Goal: Task Accomplishment & Management: Use online tool/utility

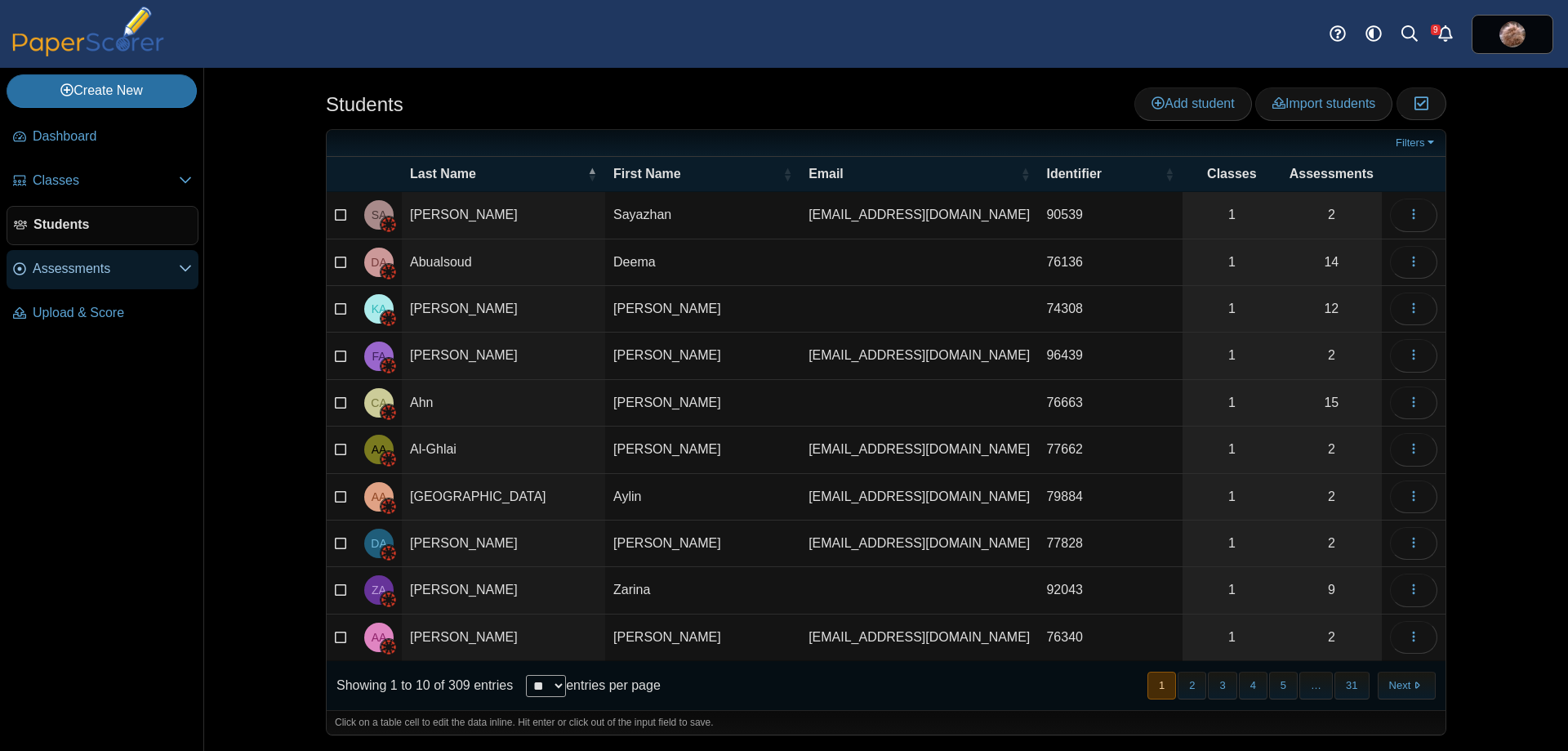
click at [95, 254] on link "Assessments" at bounding box center [102, 269] width 192 height 39
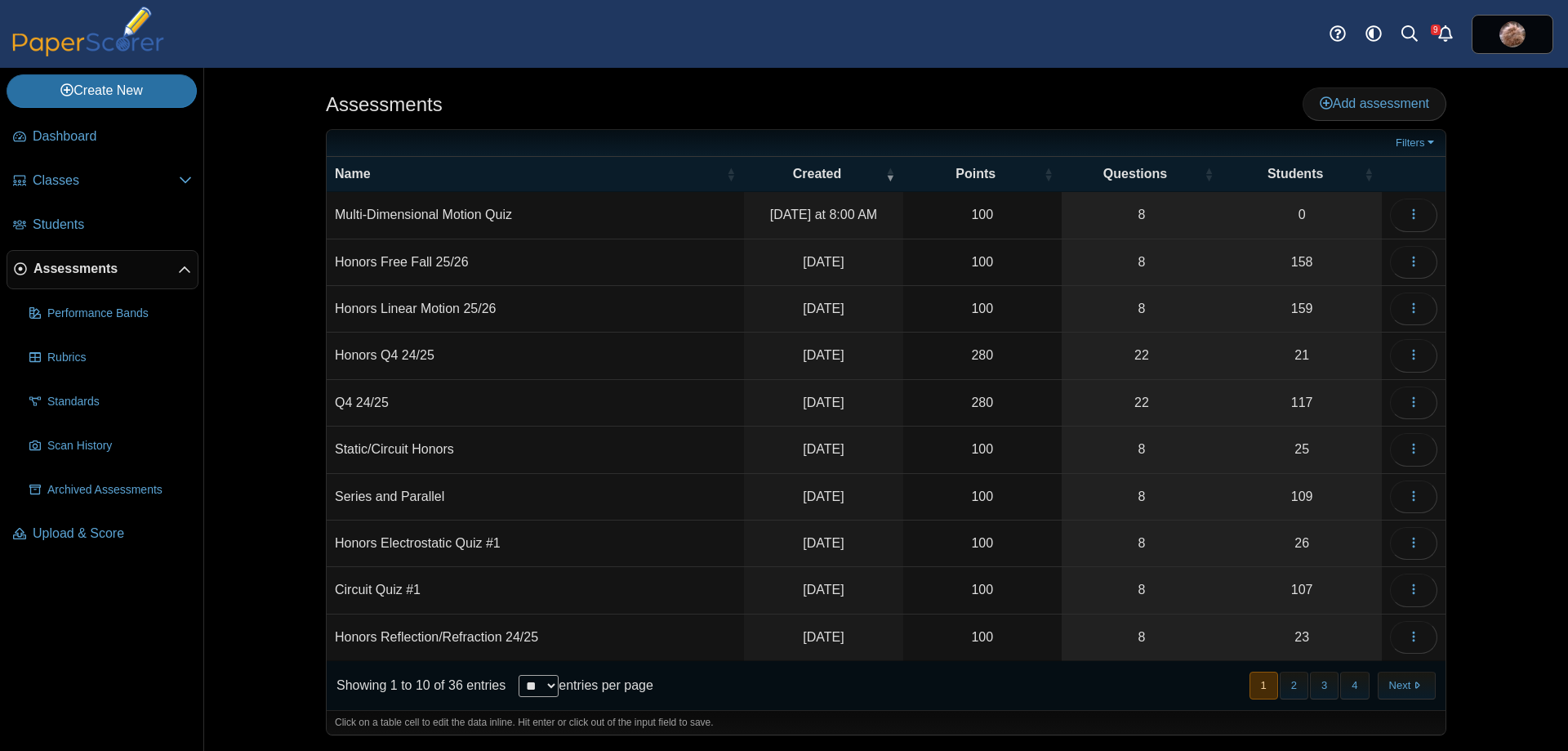
click at [428, 210] on td "Multi-Dimensional Motion Quiz" at bounding box center [535, 215] width 417 height 46
click at [1400, 205] on button "button" at bounding box center [1413, 215] width 47 height 33
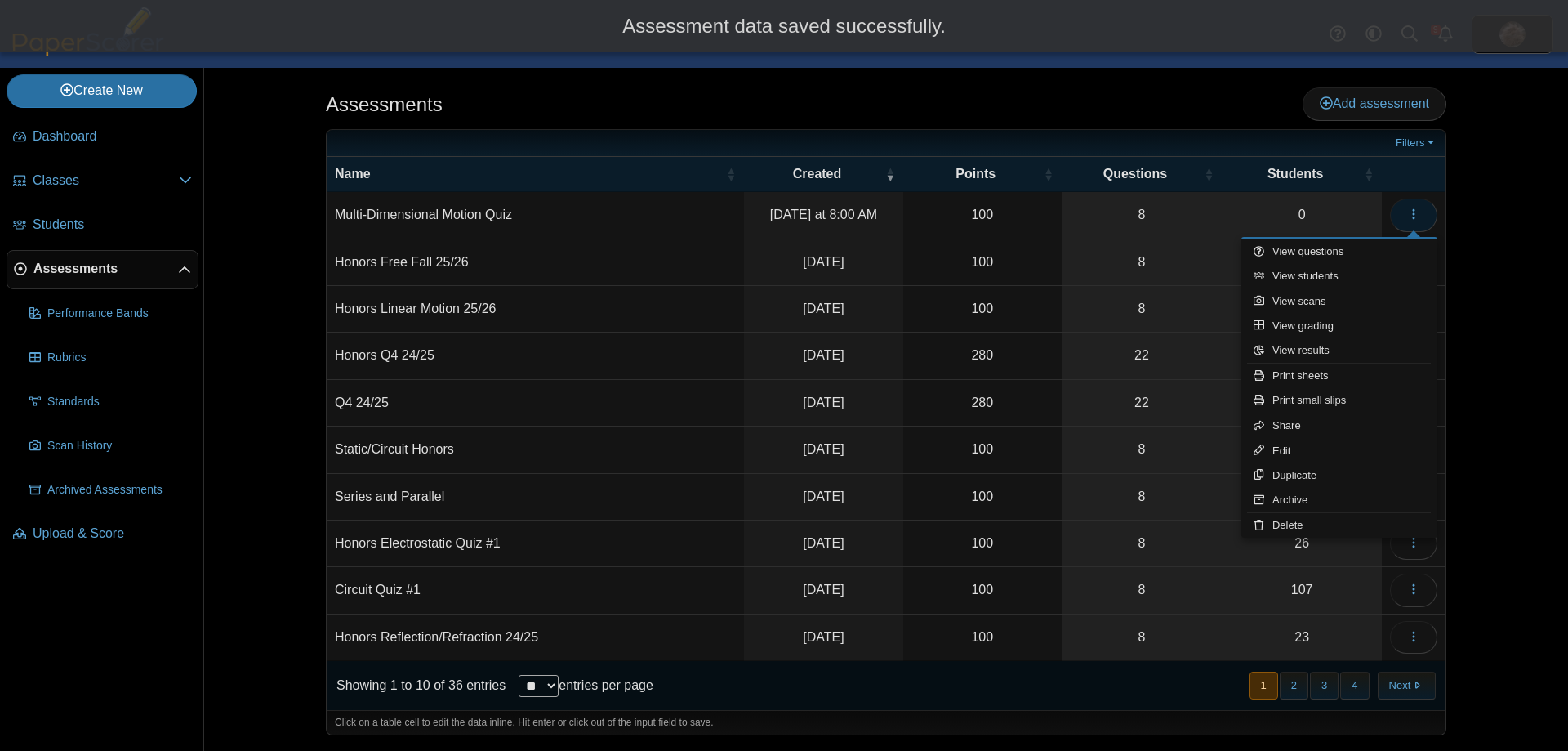
click at [1408, 208] on span "button" at bounding box center [1413, 215] width 13 height 14
click at [1105, 94] on div "Assessments Add assessment" at bounding box center [885, 105] width 1121 height 37
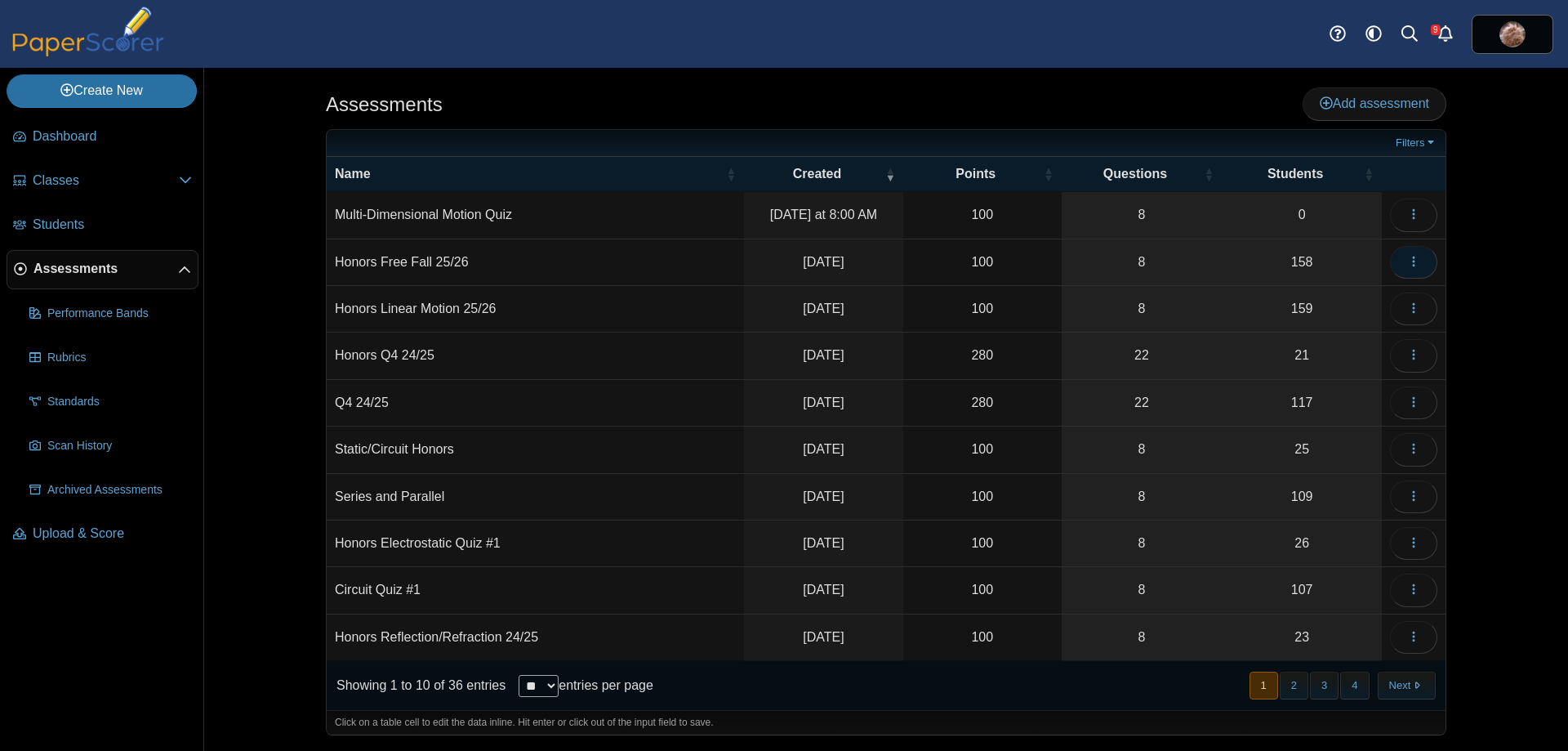
click at [1410, 258] on icon "button" at bounding box center [1413, 261] width 13 height 13
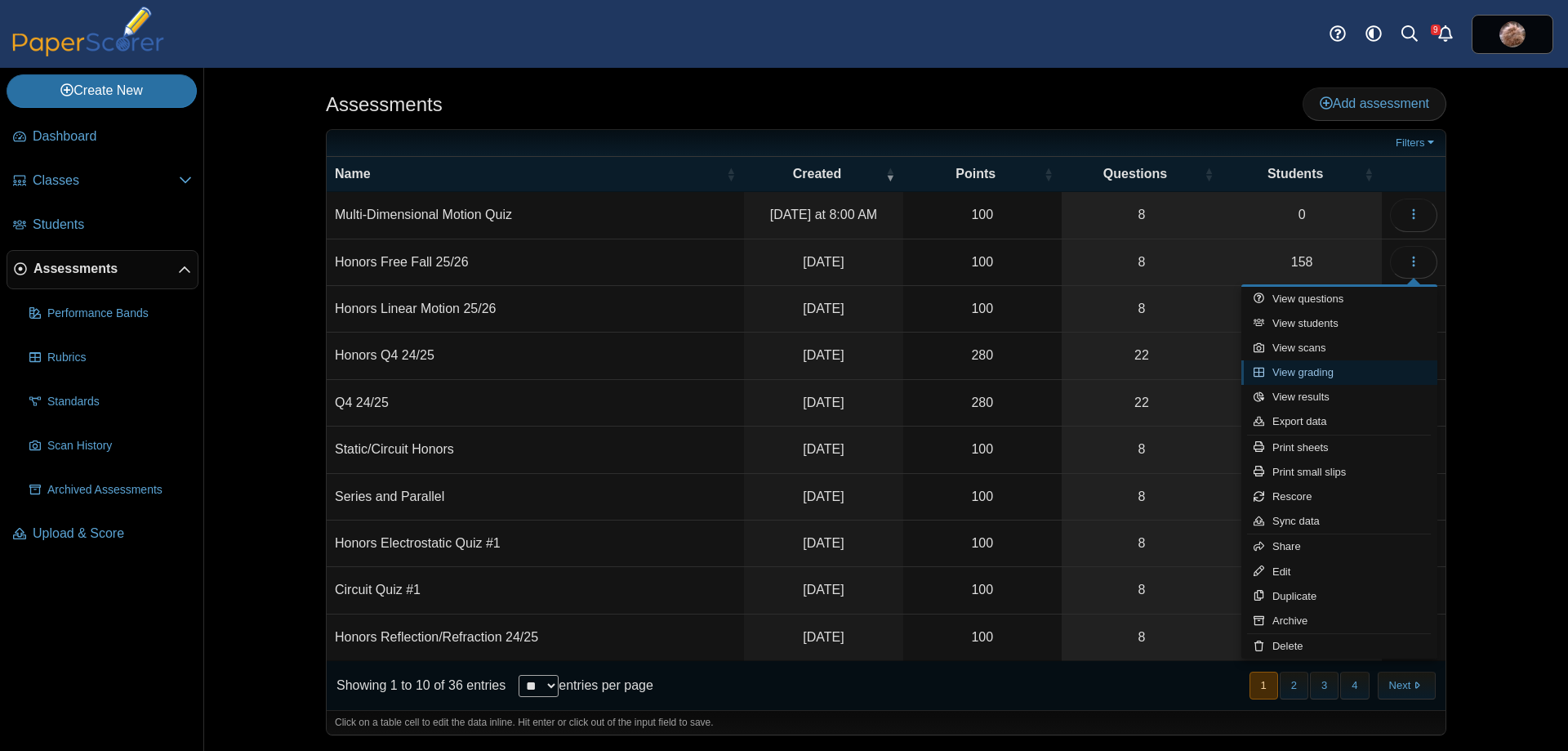
click at [1342, 372] on link "View grading" at bounding box center [1339, 372] width 196 height 24
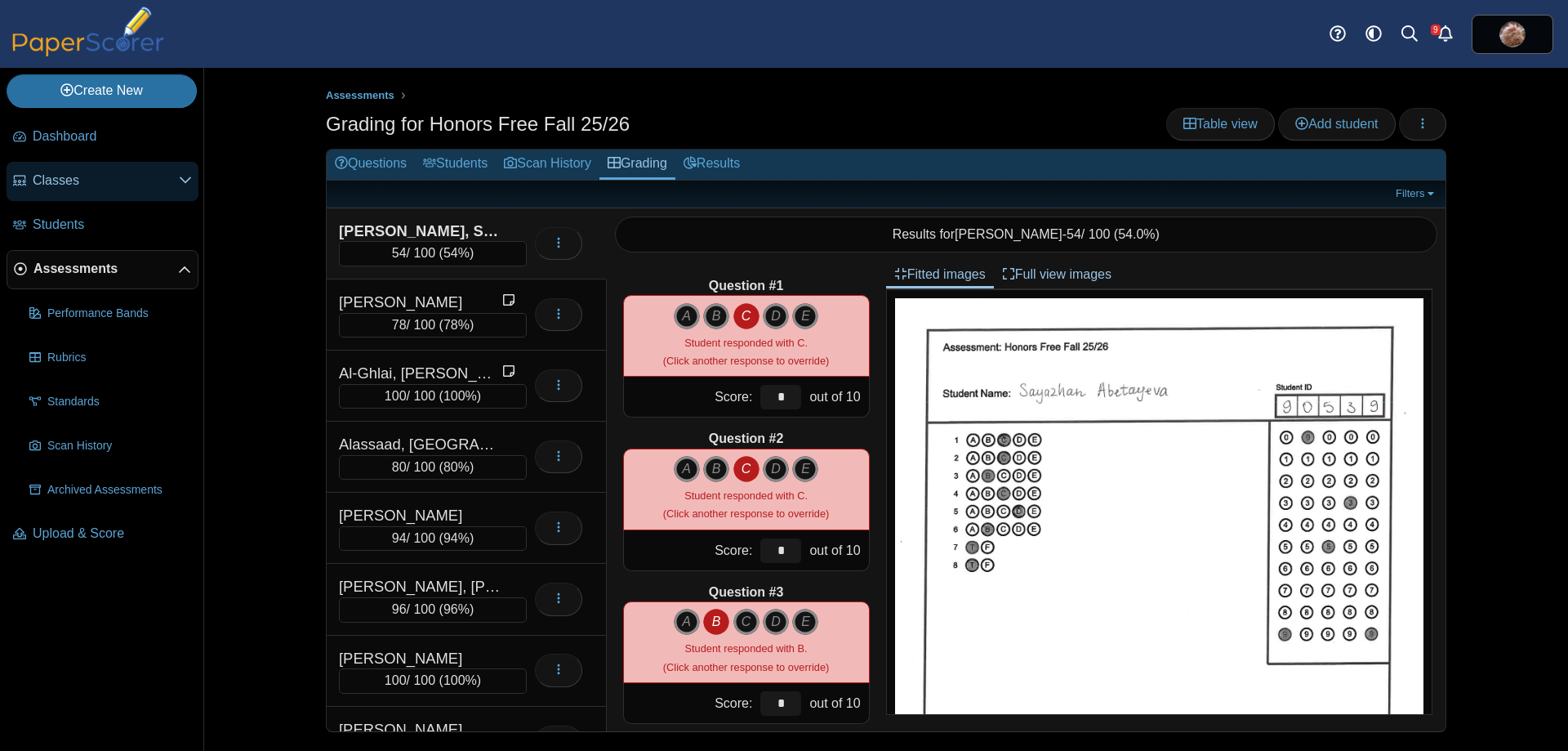
click at [196, 182] on link "Classes" at bounding box center [102, 181] width 192 height 39
click at [266, 90] on div "Assessments Grading for Honors Free Fall 25/26 Table view Add student Loading… A" at bounding box center [886, 409] width 1364 height 683
click at [303, 310] on div "Assessments Grading for Honors Free Fall 25/26 Table view Add student Loading… …" at bounding box center [886, 409] width 1225 height 683
drag, startPoint x: 286, startPoint y: 334, endPoint x: 283, endPoint y: 359, distance: 25.2
click at [285, 352] on div "Assessments Grading for Honors Free Fall 25/26 Table view Add student Loading… …" at bounding box center [886, 409] width 1225 height 683
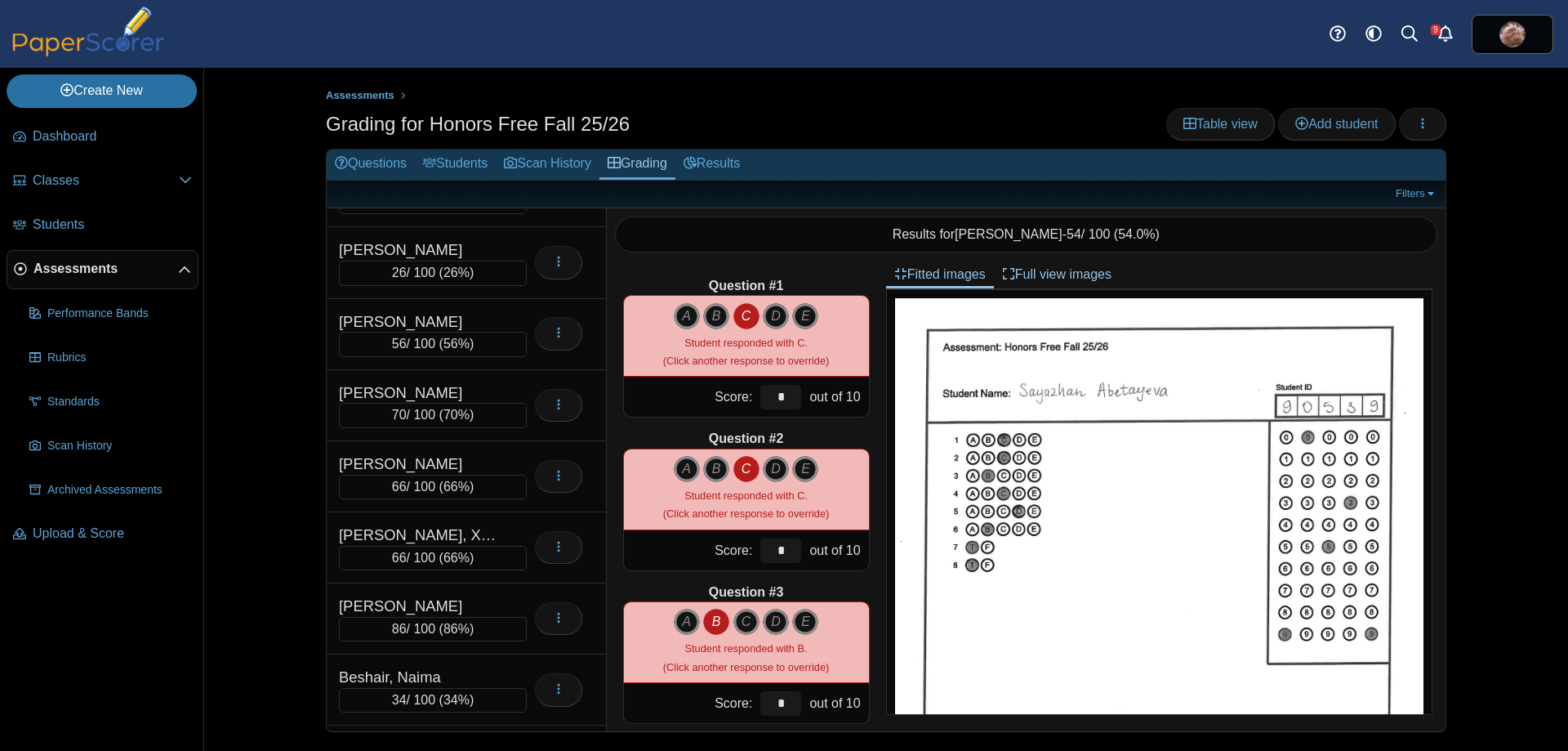
scroll to position [707, 0]
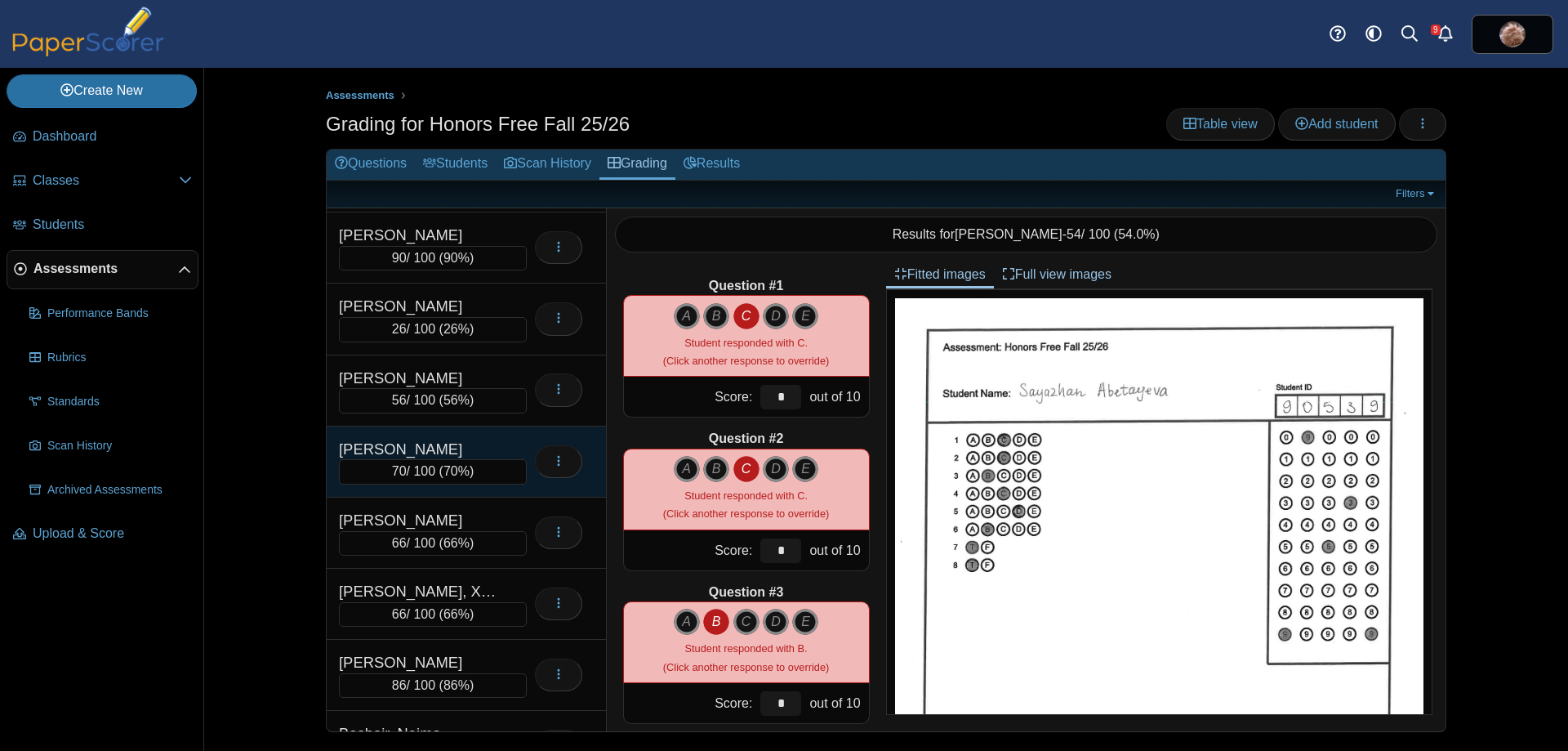
click at [462, 443] on div "Barr, Alexander" at bounding box center [420, 450] width 163 height 21
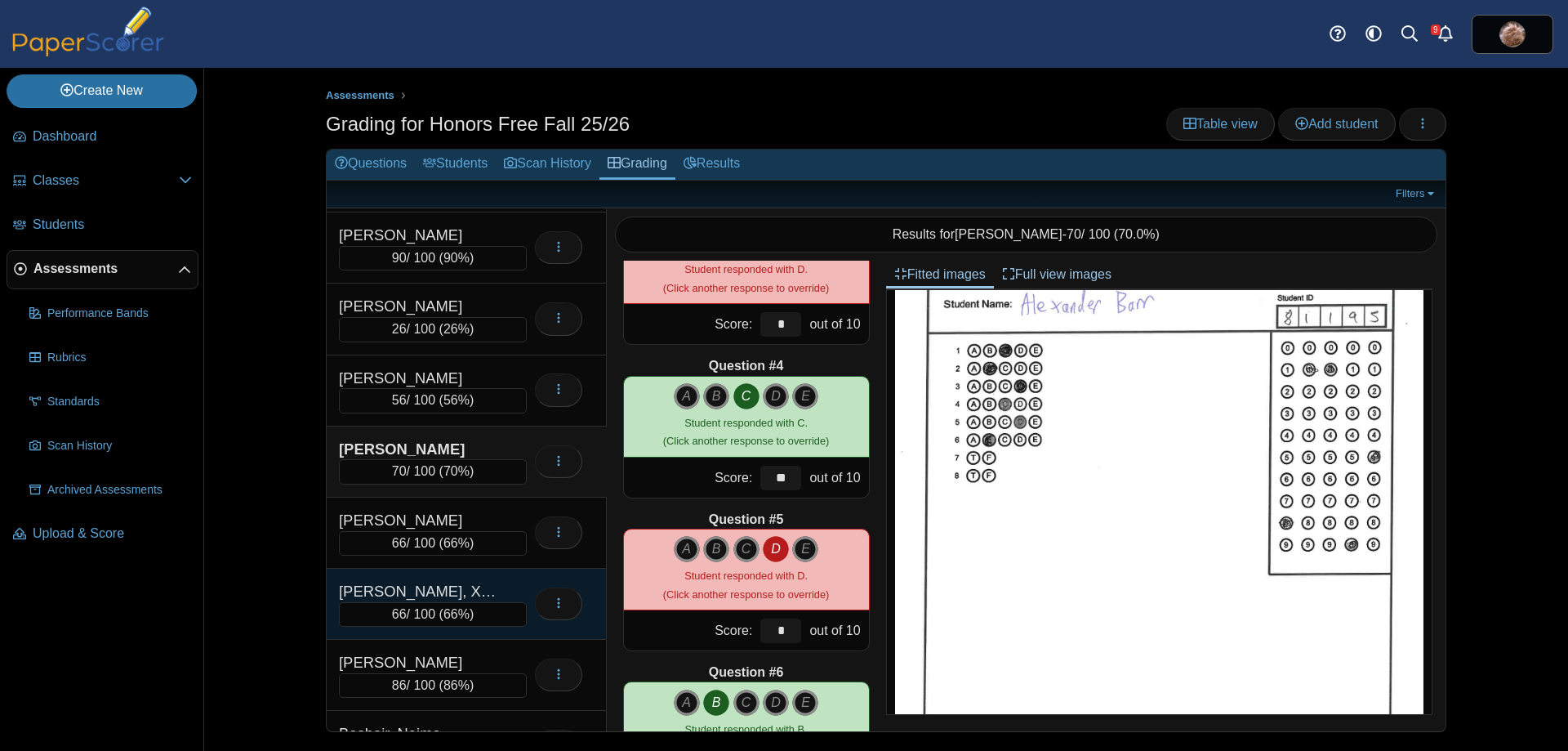
scroll to position [409, 0]
